Goal: Use online tool/utility: Utilize a website feature to perform a specific function

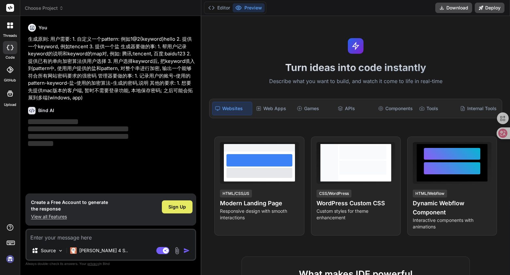
click at [173, 204] on span "Sign Up" at bounding box center [177, 207] width 18 height 7
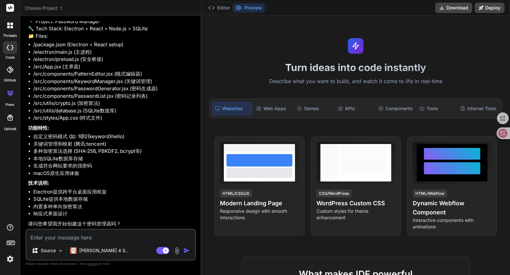
scroll to position [115, 0]
type textarea "x"
click at [105, 236] on textarea at bounding box center [110, 236] width 169 height 12
type textarea "h"
type textarea "x"
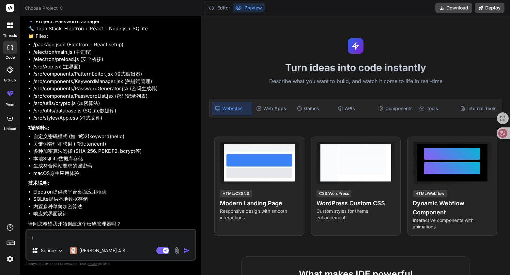
type textarea "ha"
type textarea "x"
type textarea "hao"
type textarea "x"
type textarea "haod"
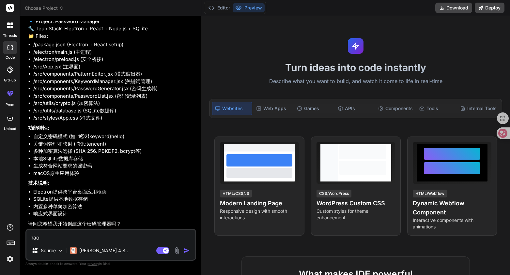
type textarea "x"
type textarea "haode"
type textarea "x"
type textarea "haode"
type textarea "x"
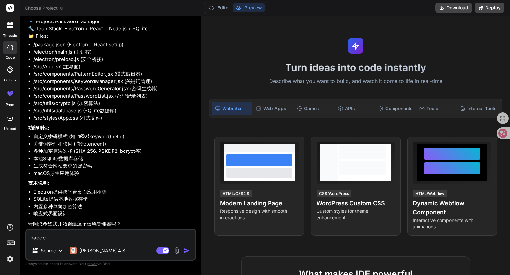
type textarea "haode"
type textarea "x"
type textarea "haod"
type textarea "x"
type textarea "hao"
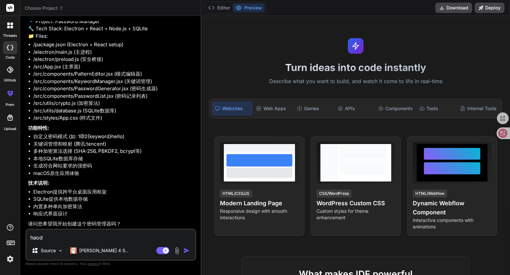
type textarea "x"
type textarea "ha"
type textarea "x"
type textarea "h"
type textarea "x"
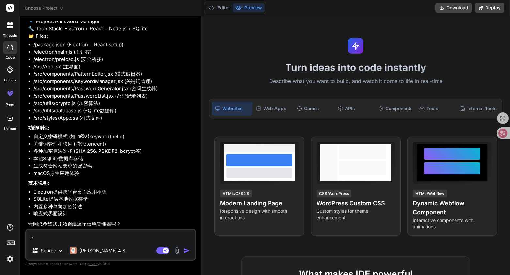
type textarea "x"
type textarea "h"
type textarea "x"
type textarea "ha"
type textarea "x"
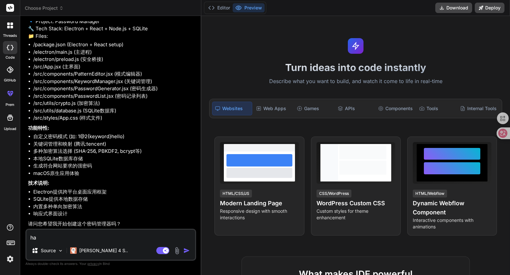
type textarea "hao"
type textarea "x"
type textarea "hao d"
type textarea "x"
type textarea "hao de"
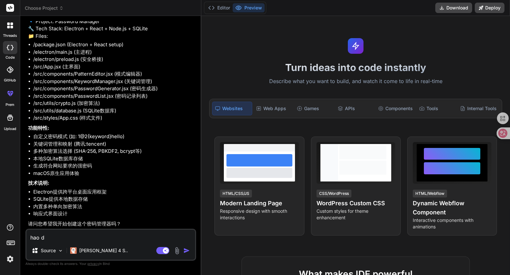
type textarea "x"
type textarea "好的"
type textarea "x"
type textarea "好的,"
type textarea "x"
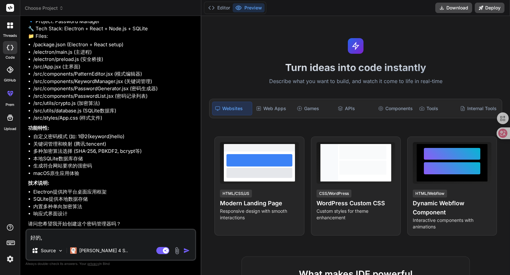
type textarea "好的,k"
type textarea "x"
type textarea "好的,ka"
type textarea "x"
type textarea "好的,kai"
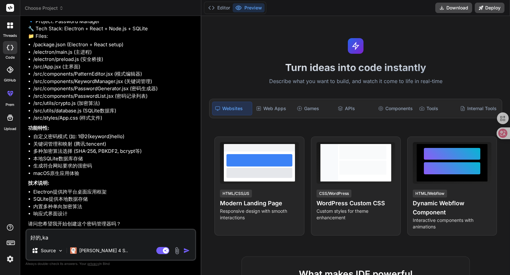
type textarea "x"
type textarea "好的,[PERSON_NAME]"
type textarea "x"
type textarea "好的,kai sh"
type textarea "x"
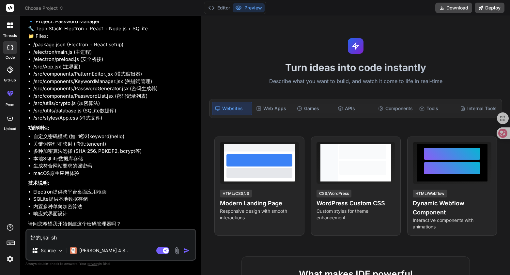
type textarea "好的,[PERSON_NAME]"
type textarea "x"
type textarea "好的,[PERSON_NAME]"
type textarea "x"
type textarea "好的,kai shi ch"
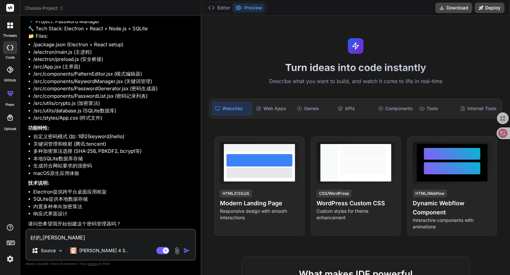
type textarea "x"
type textarea "好的,[PERSON_NAME]"
type textarea "x"
type textarea "好的,[PERSON_NAME] a"
type textarea "x"
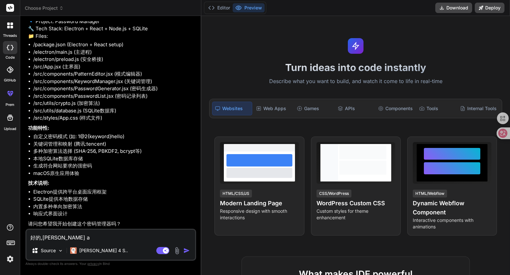
type textarea "好的,[PERSON_NAME]"
type textarea "x"
type textarea "好的,[PERSON_NAME]"
type textarea "x"
type textarea "好的,[PERSON_NAME]"
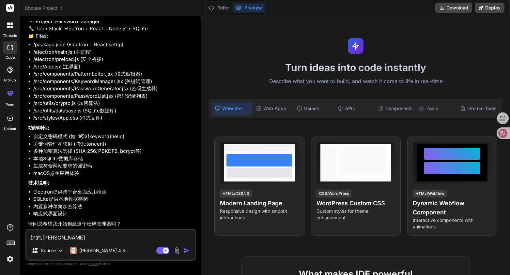
type textarea "x"
type textarea "好的,[PERSON_NAME]"
type textarea "x"
type textarea "好的,[PERSON_NAME]"
type textarea "x"
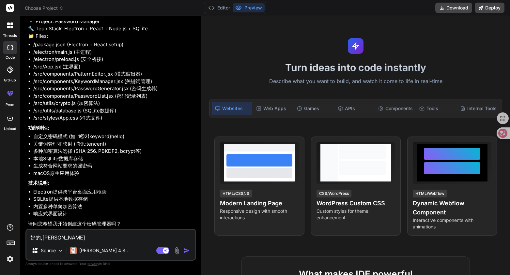
type textarea "好的,[PERSON_NAME]"
type textarea "x"
type textarea "好的,开始创建"
type textarea "x"
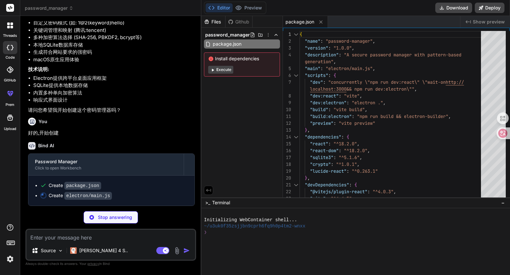
scroll to position [228, 0]
type textarea "x"
type textarea "if (err) reject(err); else resolve(); }); }); }); ipcMain.handle('get-algorithm…"
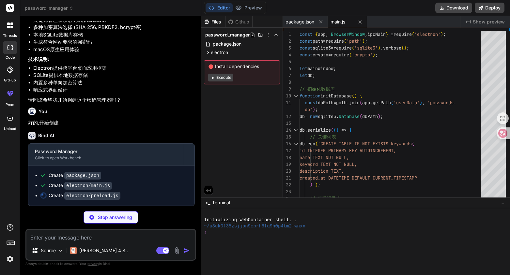
type textarea "x"
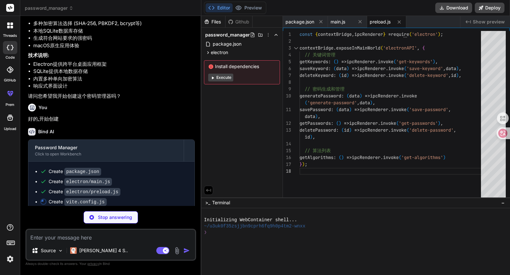
type textarea "x"
type textarea "port: 3000 } })"
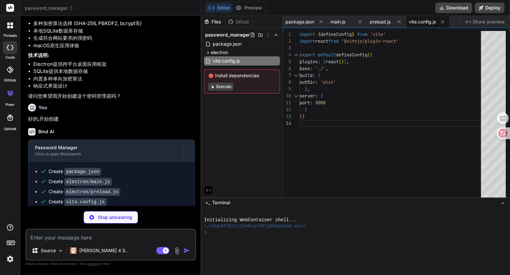
type textarea "x"
type textarea "<div id="root"></div> <script type="module" src="/src/main.jsx"></script> </bod…"
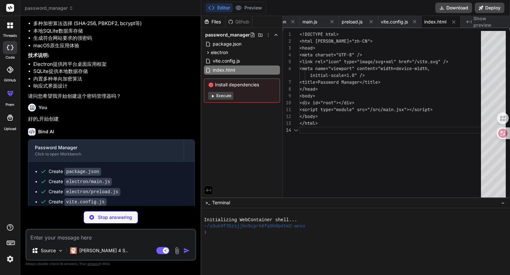
scroll to position [27, 0]
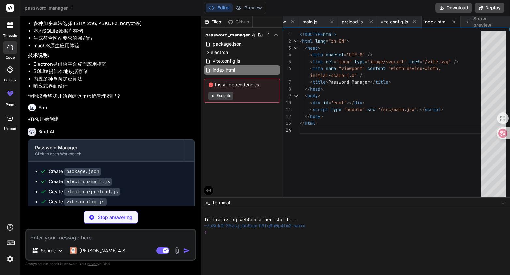
type textarea "x"
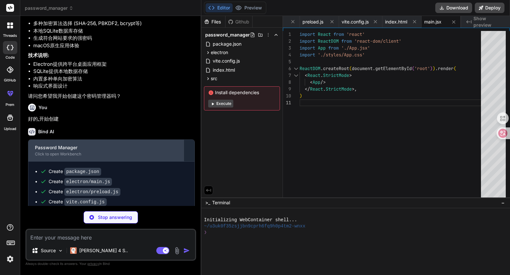
scroll to position [277, 0]
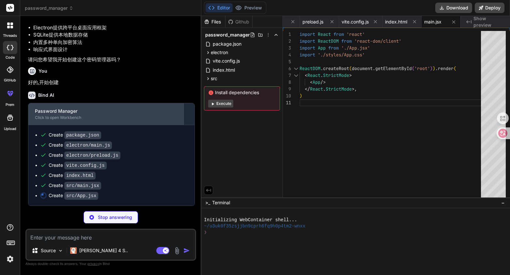
type textarea "x"
type textarea "export default App;"
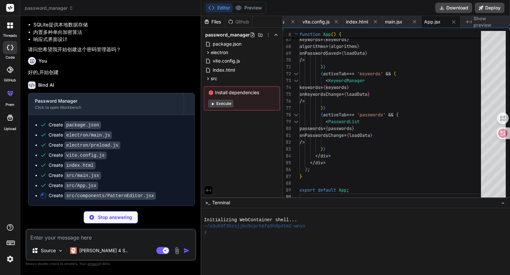
scroll to position [287, 0]
type textarea "x"
type textarea "</div> )} </div> ); } export default PatternEditor;"
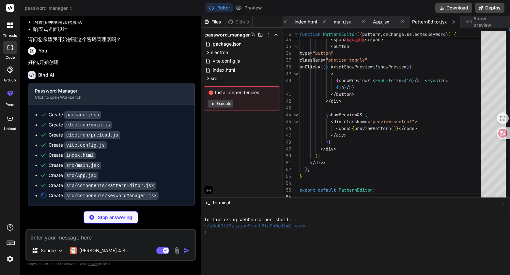
scroll to position [297, 0]
type textarea "x"
type textarea ")} </div> </div> ); } export default KeywordManager;"
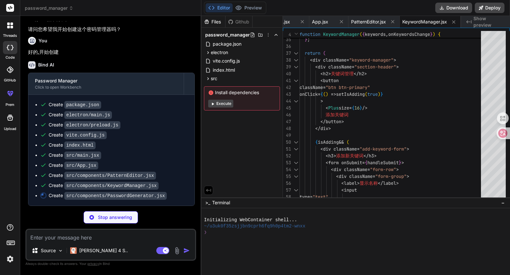
scroll to position [307, 0]
type textarea "x"
type textarea "); } export default PasswordGenerator;"
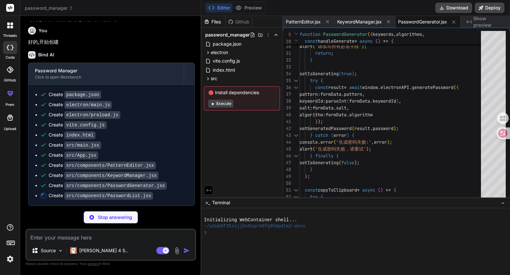
scroll to position [317, 0]
type textarea "x"
type textarea ")} </div> </div> ); } export default PasswordList;"
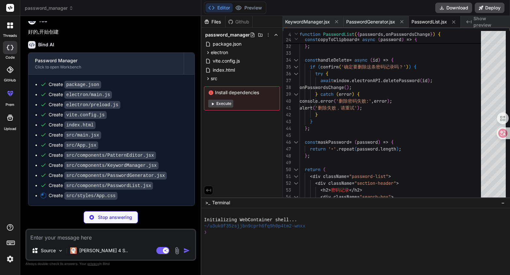
scroll to position [326, 0]
click at [205, 78] on icon at bounding box center [208, 79] width 6 height 6
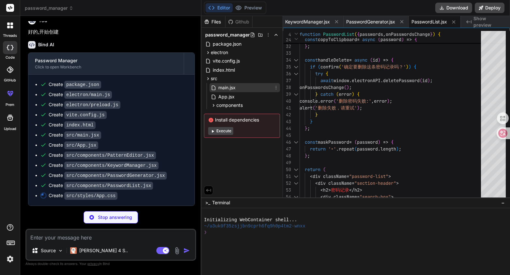
type textarea "x"
click at [218, 87] on span "main.jsx" at bounding box center [227, 88] width 19 height 8
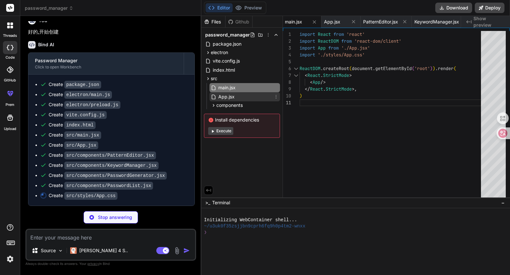
type textarea "x"
click at [226, 95] on span "App.jsx" at bounding box center [227, 97] width 18 height 8
type textarea "export default App;"
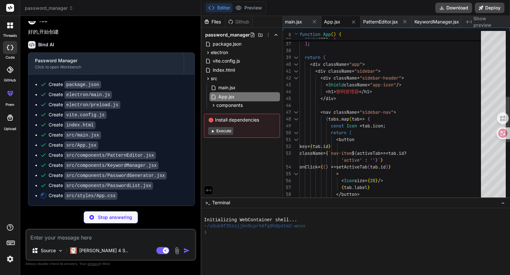
scroll to position [7, 0]
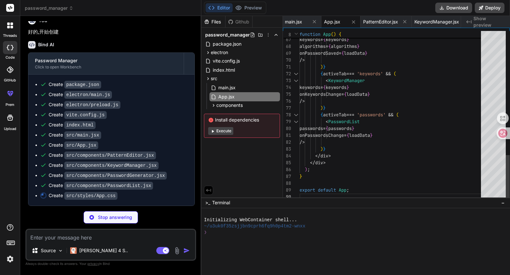
type textarea "x"
type textarea ".section-header { flex-direction: column; align-items: stretch; } .search-box {…"
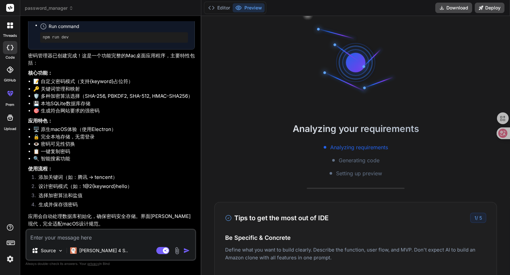
scroll to position [0, 0]
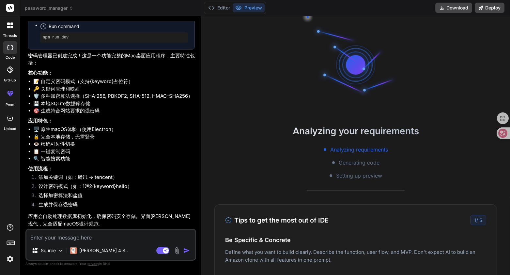
click at [333, 177] on div "Setting up preview" at bounding box center [356, 176] width 53 height 8
click at [444, 8] on button "Download" at bounding box center [453, 8] width 37 height 10
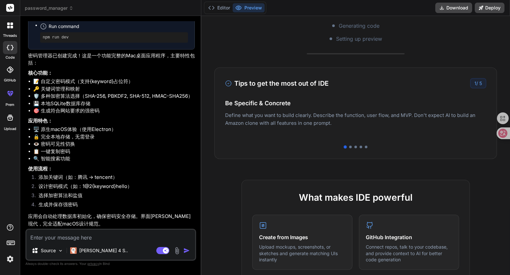
click at [422, 110] on h4 "Easy Deployment" at bounding box center [355, 109] width 261 height 9
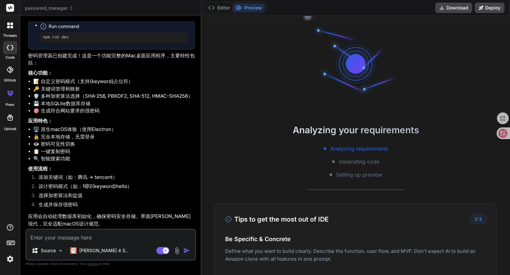
scroll to position [0, 0]
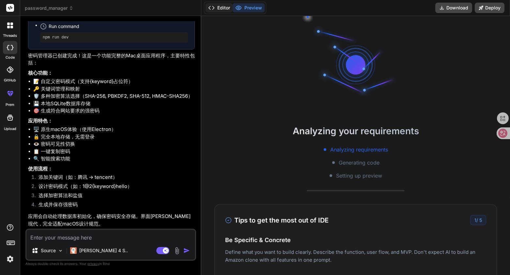
click at [229, 8] on button "Editor" at bounding box center [219, 7] width 27 height 9
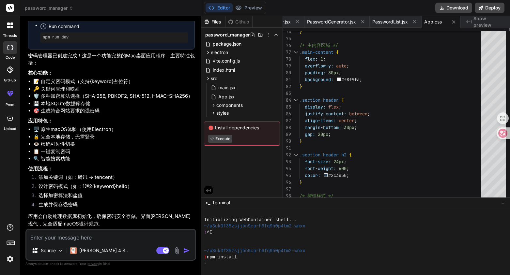
click at [235, 128] on span "Install dependencies" at bounding box center [242, 128] width 68 height 7
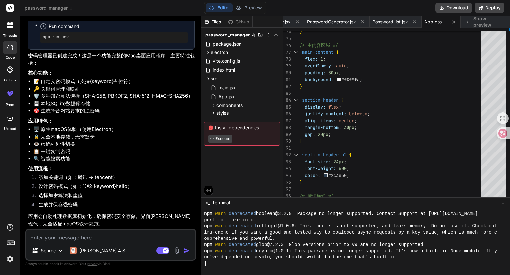
click at [253, 158] on div "Files Github password_manager package.json electron main.js preload.js vite.con…" at bounding box center [242, 107] width 82 height 182
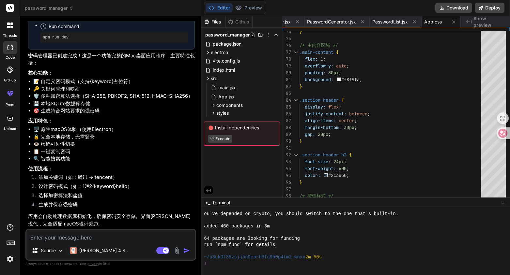
scroll to position [124, 0]
type textarea "x"
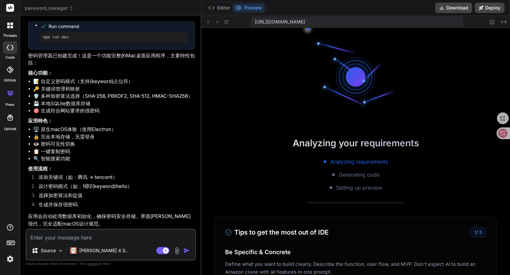
scroll to position [273, 0]
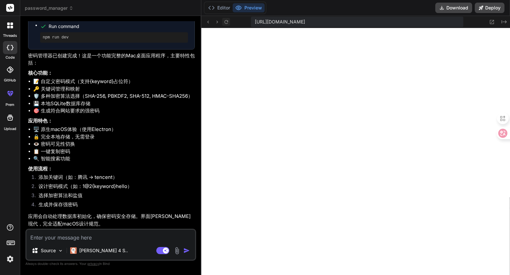
click at [225, 21] on icon at bounding box center [227, 22] width 6 height 6
click at [496, 143] on div at bounding box center [498, 136] width 23 height 55
click at [489, 141] on icon at bounding box center [489, 140] width 5 height 5
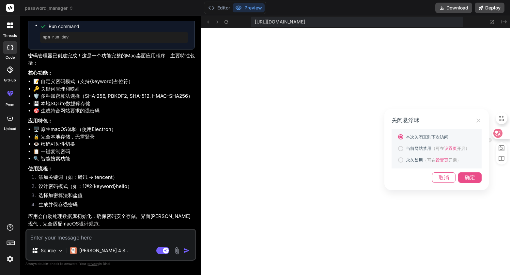
click at [442, 181] on div "取消" at bounding box center [443, 178] width 23 height 10
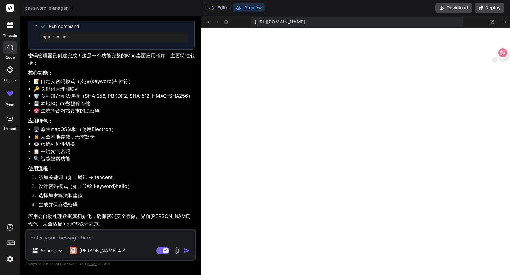
drag, startPoint x: 500, startPoint y: 135, endPoint x: 503, endPoint y: 51, distance: 84.3
click at [503, 51] on icon at bounding box center [503, 53] width 7 height 7
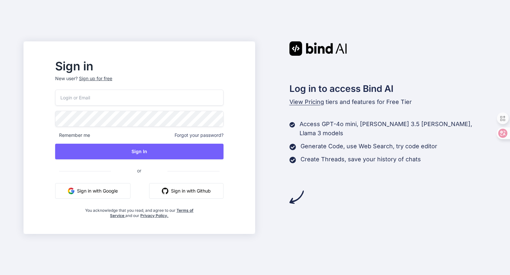
click at [125, 190] on button "Sign in with Google" at bounding box center [92, 191] width 75 height 16
click at [118, 191] on button "Sign in with Google" at bounding box center [92, 191] width 75 height 16
